Goal: Information Seeking & Learning: Find specific fact

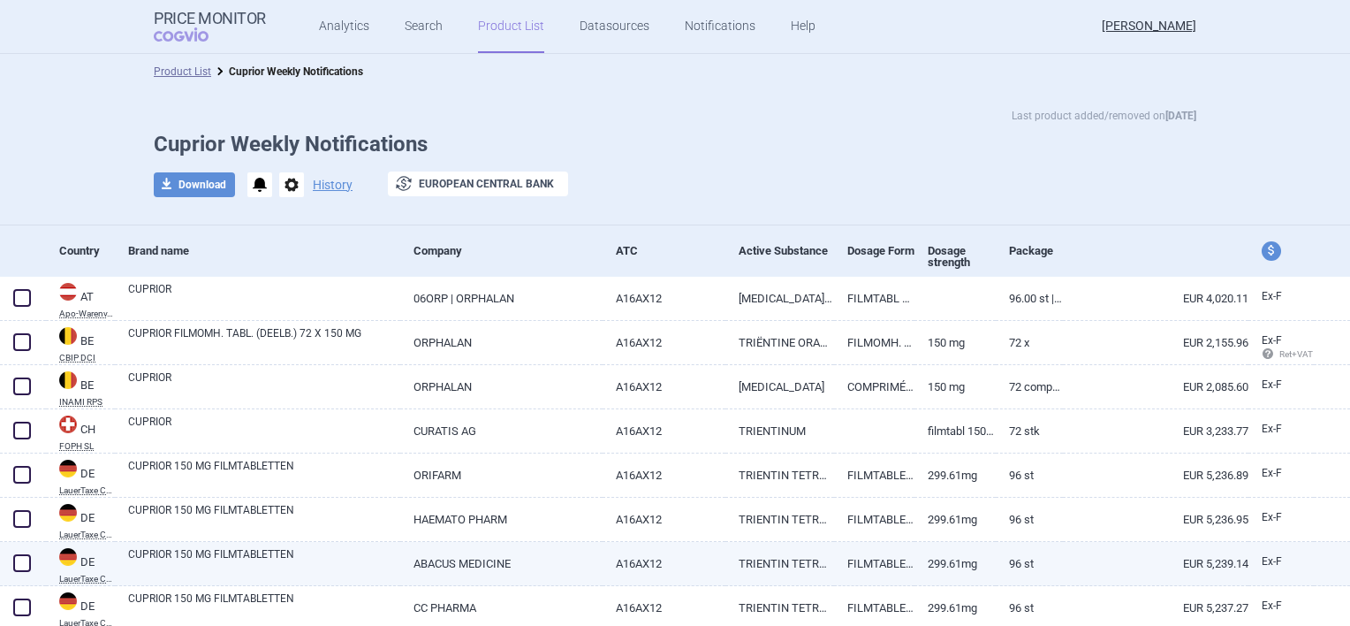
drag, startPoint x: 0, startPoint y: 0, endPoint x: 749, endPoint y: 558, distance: 933.5
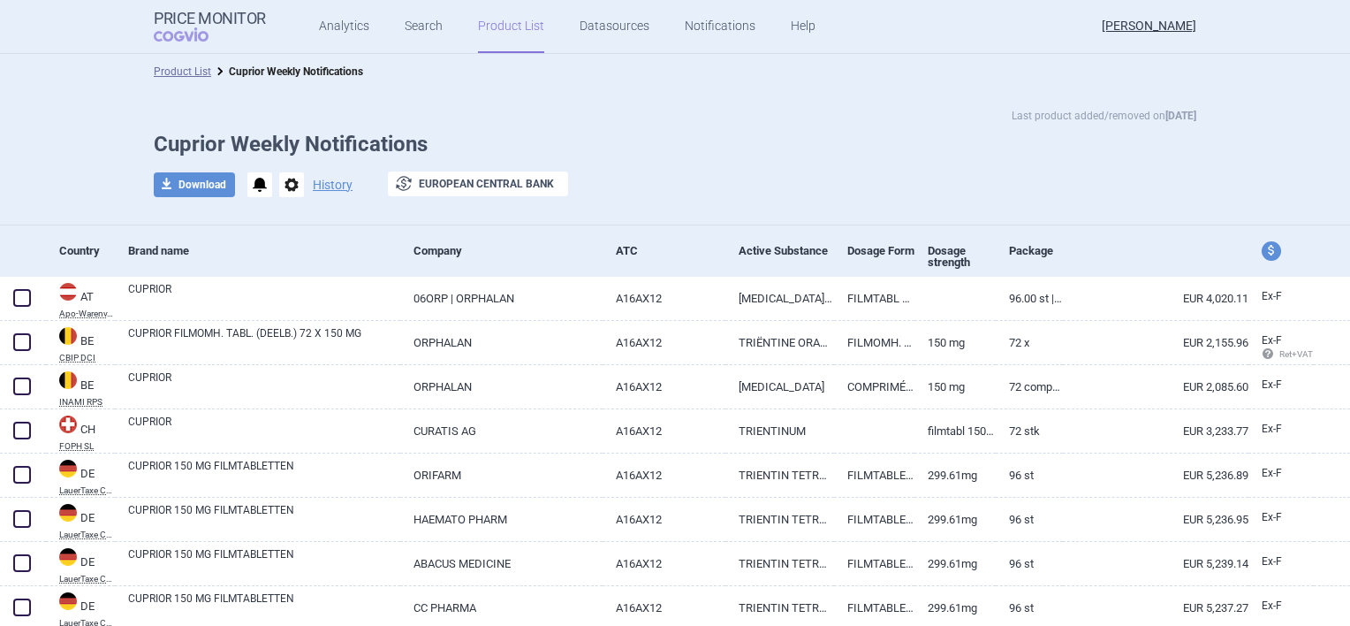
drag, startPoint x: 749, startPoint y: 558, endPoint x: 665, endPoint y: 187, distance: 379.7
click at [672, 190] on div at bounding box center [639, 184] width 88 height 27
click at [434, 30] on link "Search" at bounding box center [424, 26] width 38 height 53
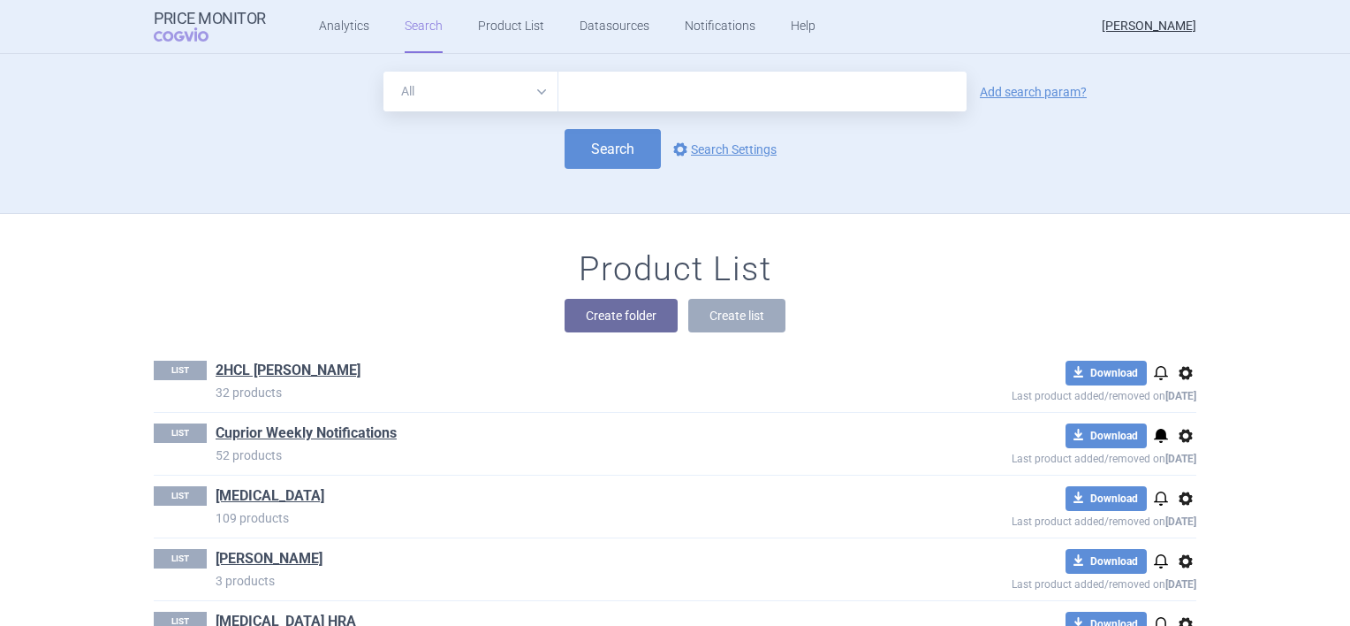
click at [585, 95] on input "text" at bounding box center [763, 92] width 408 height 40
type input "cuprior"
click at [1002, 88] on link "Add search param?" at bounding box center [1033, 92] width 107 height 12
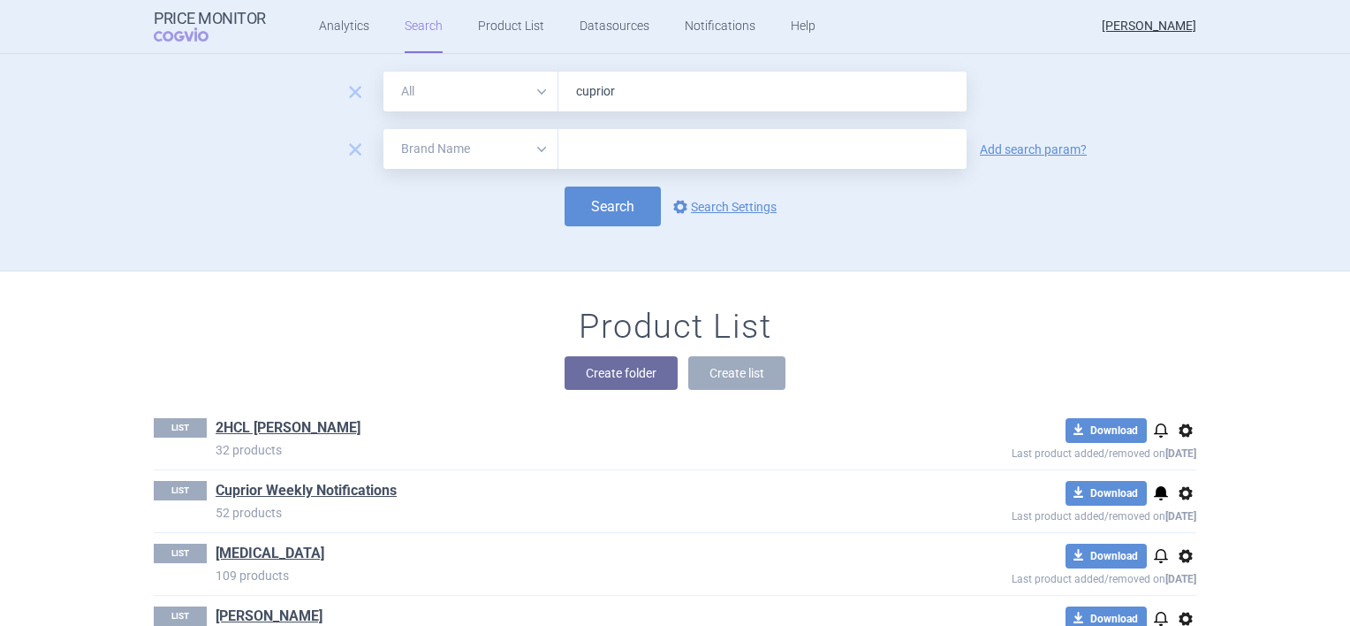
click at [528, 146] on select "All Brand Name ATC Company Active Substance Country Newer than" at bounding box center [471, 149] width 175 height 40
select select "country"
click at [384, 129] on select "All Brand Name ATC Company Active Substance Country Newer than" at bounding box center [471, 149] width 175 height 40
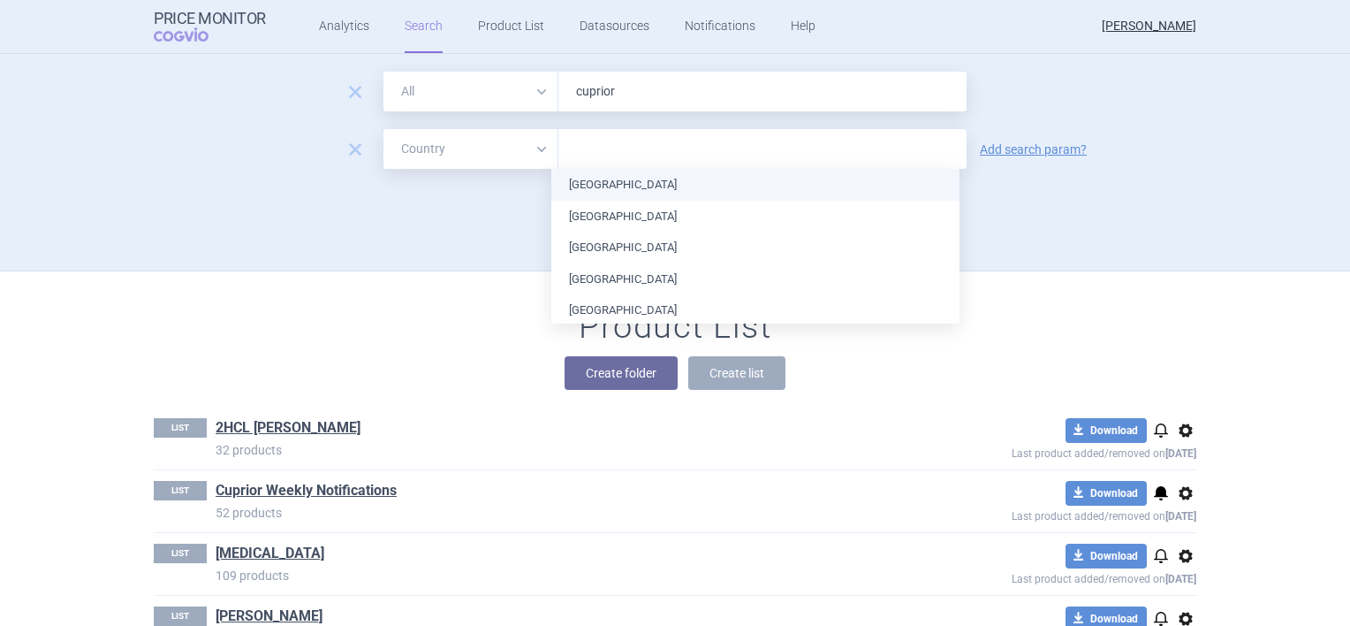
click at [615, 155] on input "text" at bounding box center [762, 149] width 391 height 23
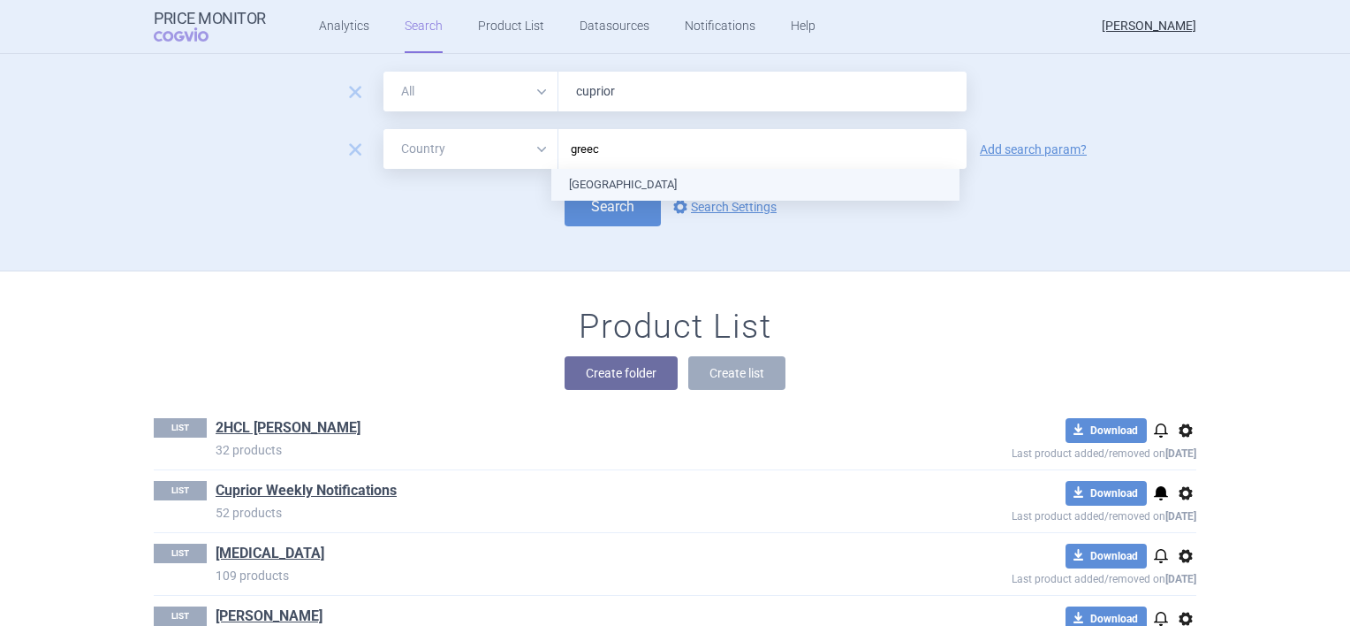
type input "[GEOGRAPHIC_DATA]"
click at [592, 180] on ul "[GEOGRAPHIC_DATA]" at bounding box center [756, 185] width 408 height 32
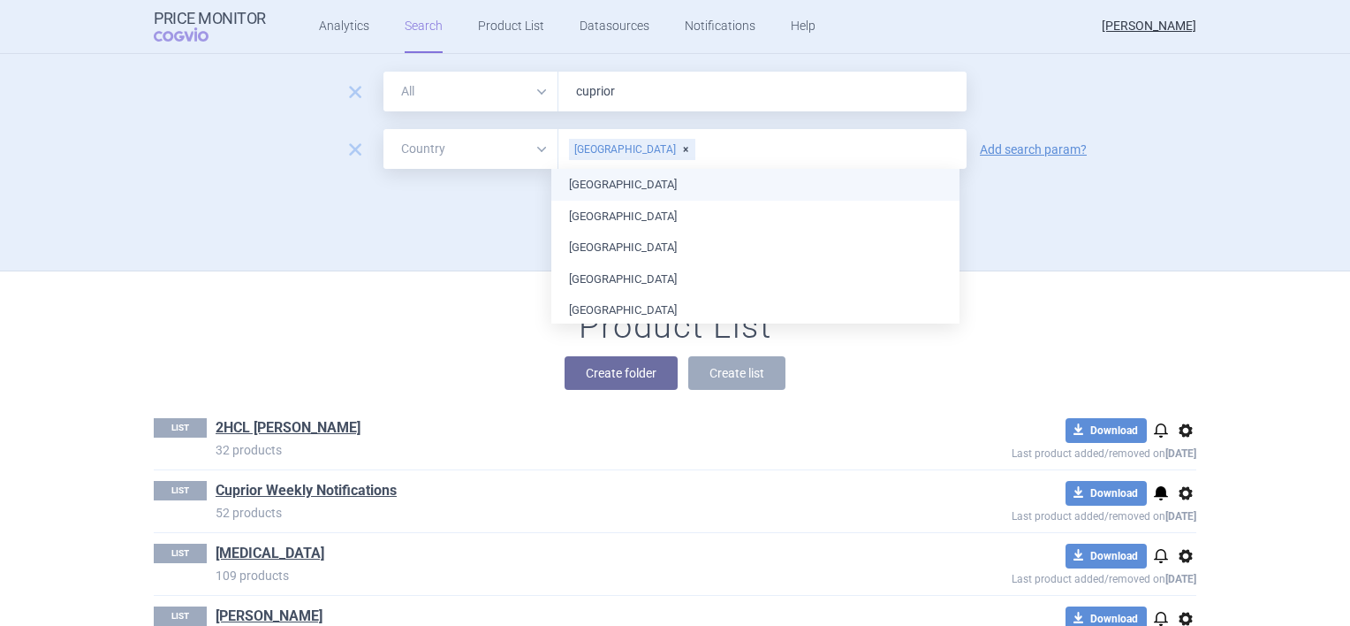
click at [476, 183] on form "remove All Brand Name ATC Company Active Substance Country Newer than cuprior r…" at bounding box center [675, 149] width 1043 height 155
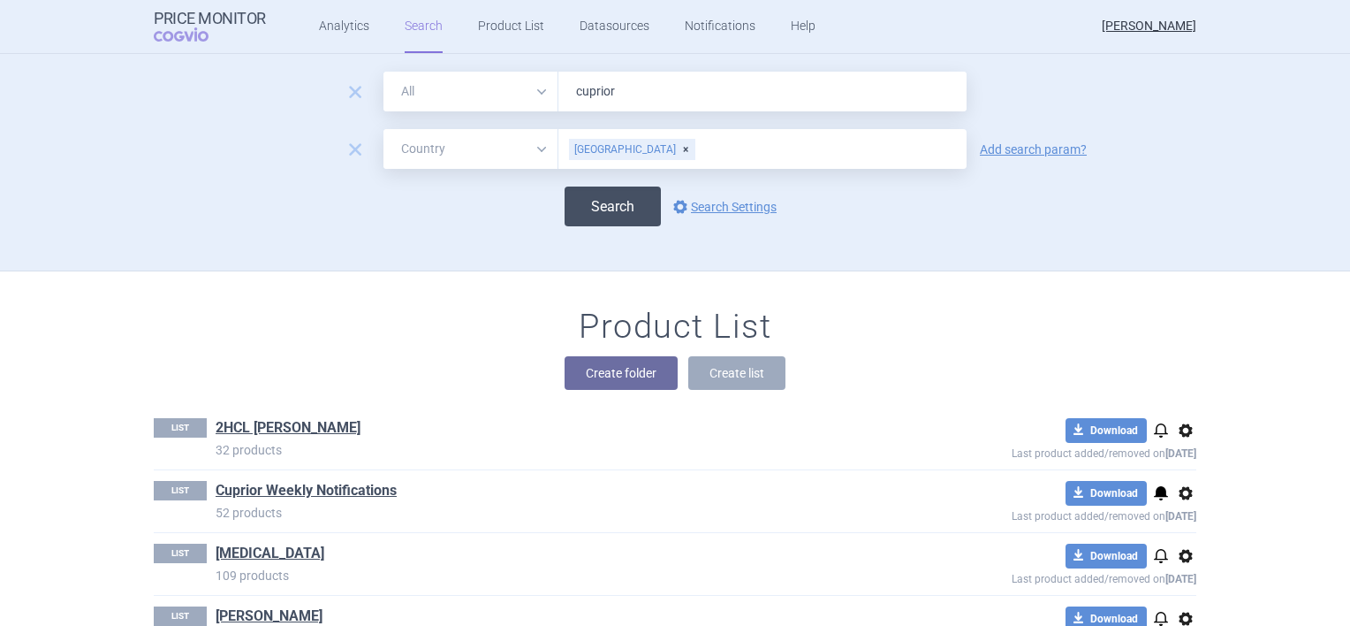
click at [608, 206] on button "Search" at bounding box center [613, 206] width 96 height 40
select select "country"
